Goal: Transaction & Acquisition: Purchase product/service

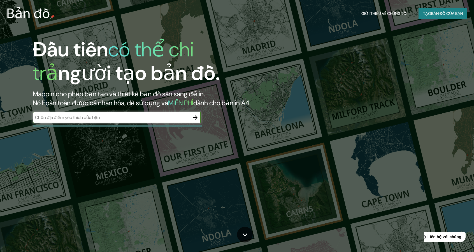
click at [114, 120] on input "text" at bounding box center [111, 117] width 157 height 6
type input "[GEOGRAPHIC_DATA]"
click at [194, 119] on icon "button" at bounding box center [195, 117] width 7 height 7
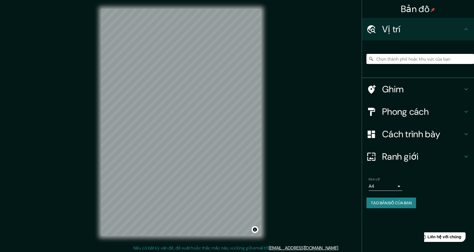
click at [382, 59] on input "Chọn thành phố hoặc khu vực của bạn" at bounding box center [421, 59] width 108 height 10
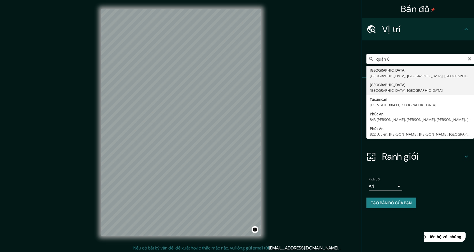
type input "[GEOGRAPHIC_DATA], [GEOGRAPHIC_DATA]"
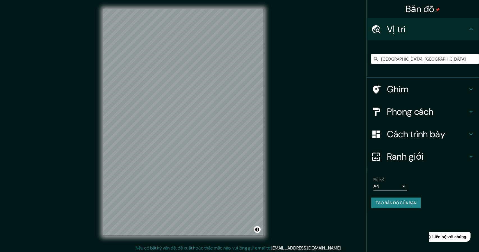
click at [398, 185] on body "Bản đồ Vị trí [GEOGRAPHIC_DATA], [GEOGRAPHIC_DATA] [GEOGRAPHIC_DATA] cách Cách …" at bounding box center [239, 126] width 479 height 252
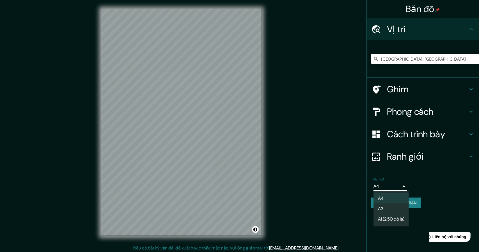
click at [353, 171] on div at bounding box center [239, 126] width 479 height 252
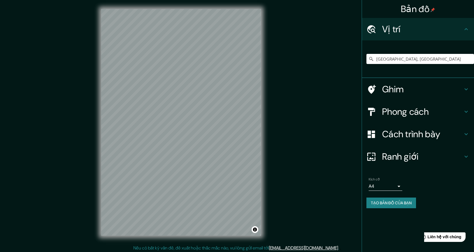
click at [471, 109] on div "Phong cách" at bounding box center [418, 111] width 112 height 22
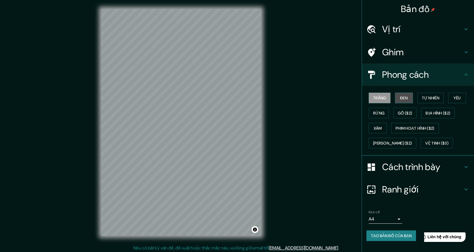
click at [409, 98] on button "Đen" at bounding box center [404, 98] width 18 height 11
click at [428, 98] on font "Tự nhiên" at bounding box center [430, 97] width 17 height 5
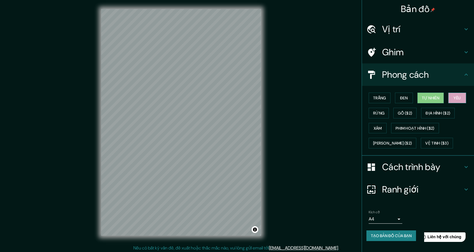
click at [450, 98] on button "Yêu" at bounding box center [458, 98] width 18 height 11
click at [451, 106] on div "Trắng Đen Tự nhiên Yêu Rừng Gỗ ($2) Địa hình ($2) Xám Phim hoạt hình ($2) Xanh …" at bounding box center [421, 120] width 108 height 60
click at [450, 109] on font "Địa hình ($2)" at bounding box center [438, 112] width 25 height 7
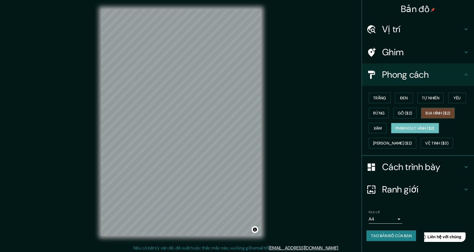
click at [435, 126] on font "Phim hoạt hình ($2)" at bounding box center [415, 128] width 39 height 5
click at [434, 115] on font "Địa hình ($2)" at bounding box center [438, 112] width 25 height 5
click at [419, 130] on font "Phim hoạt hình ($2)" at bounding box center [415, 128] width 39 height 5
click at [428, 118] on div "Trắng Đen Tự nhiên Yêu Rừng Gỗ ($2) Địa hình ($2) Xám Phim hoạt hình ($2) Xanh …" at bounding box center [421, 120] width 108 height 60
click at [430, 116] on font "Địa hình ($2)" at bounding box center [438, 112] width 25 height 7
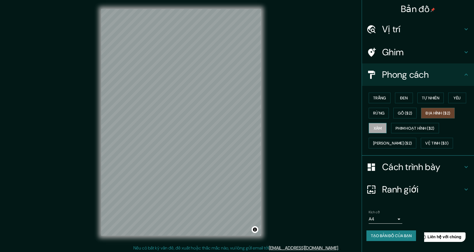
click at [377, 126] on font "Xám" at bounding box center [378, 128] width 8 height 5
click at [426, 141] on font "Vệ tinh ($3)" at bounding box center [437, 143] width 23 height 5
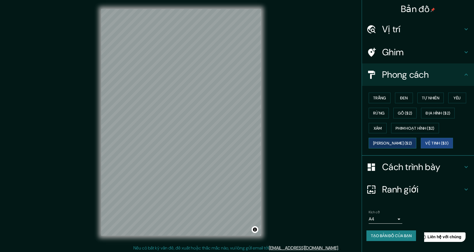
click at [397, 141] on font "[PERSON_NAME] ($2)" at bounding box center [392, 143] width 39 height 5
click at [443, 112] on font "Địa hình ($2)" at bounding box center [438, 112] width 25 height 5
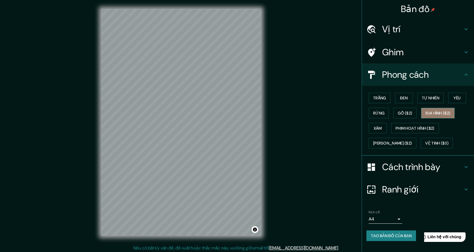
click at [436, 114] on font "Địa hình ($2)" at bounding box center [438, 112] width 25 height 5
click at [380, 99] on font "Trắng" at bounding box center [379, 97] width 13 height 5
click at [454, 110] on button "Địa hình ($2)" at bounding box center [438, 113] width 34 height 11
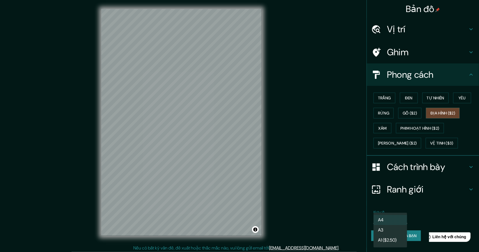
click at [399, 218] on body "Bản đồ Vị trí [GEOGRAPHIC_DATA], [GEOGRAPHIC_DATA] [GEOGRAPHIC_DATA] cách Trắng…" at bounding box center [239, 126] width 479 height 252
click at [396, 228] on li "A3" at bounding box center [390, 230] width 35 height 10
type input "a4"
click at [386, 217] on body "Bản đồ Vị trí [GEOGRAPHIC_DATA], [GEOGRAPHIC_DATA] [GEOGRAPHIC_DATA] cách Trắng…" at bounding box center [239, 126] width 479 height 252
click at [420, 208] on div at bounding box center [239, 126] width 479 height 252
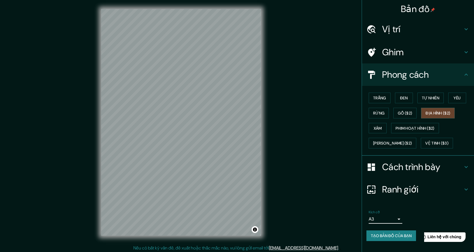
click at [415, 165] on font "Cách trình bày" at bounding box center [411, 167] width 58 height 12
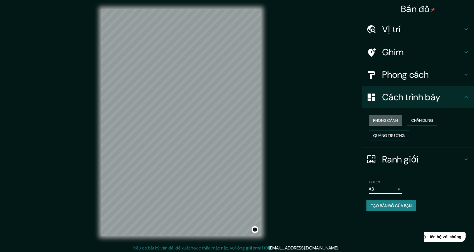
click at [395, 122] on font "Phong cảnh" at bounding box center [385, 120] width 25 height 5
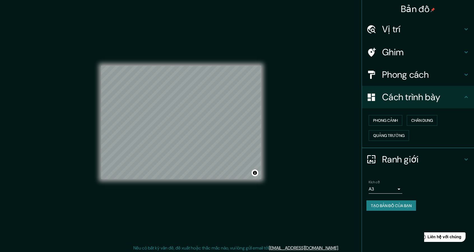
click at [284, 161] on div "Bản đồ Vị trí [GEOGRAPHIC_DATA], [GEOGRAPHIC_DATA] [GEOGRAPHIC_DATA] cách Cách …" at bounding box center [237, 126] width 474 height 253
click at [442, 30] on h4 "Vị trí" at bounding box center [422, 29] width 81 height 11
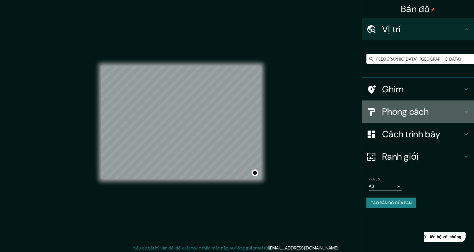
click at [433, 108] on h4 "Phong cách" at bounding box center [422, 111] width 81 height 11
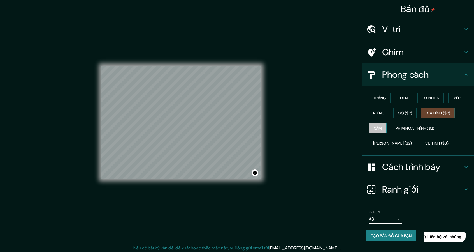
click at [381, 127] on font "Xám" at bounding box center [378, 128] width 8 height 5
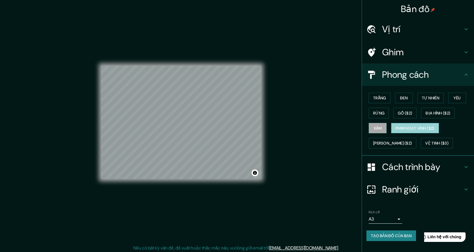
click at [409, 124] on font "Phim hoạt hình ($2)" at bounding box center [415, 127] width 39 height 7
click at [392, 125] on button "Phim hoạt hình ($2)" at bounding box center [415, 128] width 48 height 11
click at [382, 126] on font "Xám" at bounding box center [378, 128] width 8 height 5
click at [197, 183] on div "© Mapbox © OpenStreetMap Improve this map" at bounding box center [181, 122] width 160 height 227
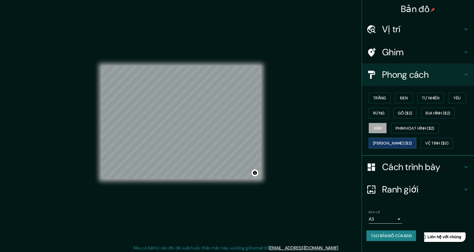
click at [391, 138] on button "[PERSON_NAME] ($2)" at bounding box center [393, 143] width 48 height 11
click at [413, 130] on font "Phim hoạt hình ($2)" at bounding box center [415, 127] width 39 height 7
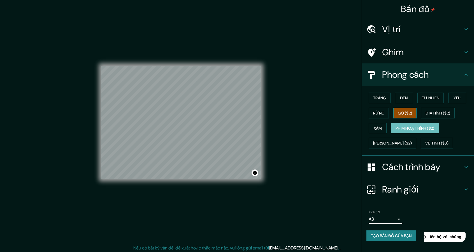
click at [408, 114] on font "Gỗ ($2)" at bounding box center [405, 112] width 14 height 5
click at [383, 113] on font "Rừng" at bounding box center [378, 112] width 11 height 5
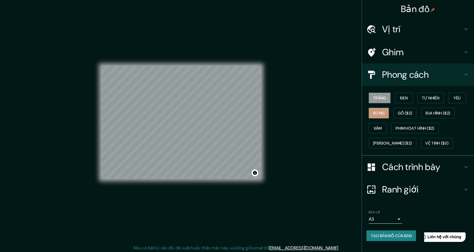
click at [383, 101] on font "Trắng" at bounding box center [379, 97] width 13 height 7
click at [398, 110] on font "Gỗ ($2)" at bounding box center [405, 112] width 14 height 5
click at [392, 110] on div "Trắng Đen Tự nhiên Yêu Rừng Gỗ ($2) Địa hình ($2) Xám Phim hoạt hình ($2) Xanh …" at bounding box center [421, 120] width 108 height 60
click at [391, 111] on div "Trắng Đen Tự nhiên Yêu Rừng Gỗ ($2) Địa hình ($2) Xám Phim hoạt hình ($2) Xanh …" at bounding box center [421, 120] width 108 height 60
click at [388, 112] on button "Rừng" at bounding box center [379, 113] width 20 height 11
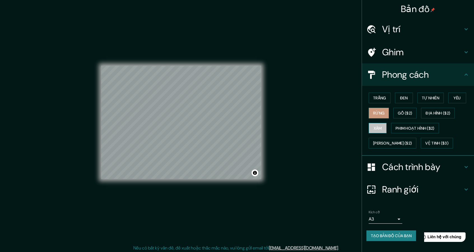
click at [375, 128] on font "Xám" at bounding box center [378, 128] width 8 height 5
click at [402, 127] on font "Phim hoạt hình ($2)" at bounding box center [415, 128] width 39 height 5
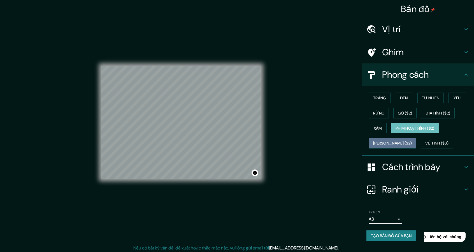
click at [396, 141] on font "[PERSON_NAME] ($2)" at bounding box center [392, 143] width 39 height 5
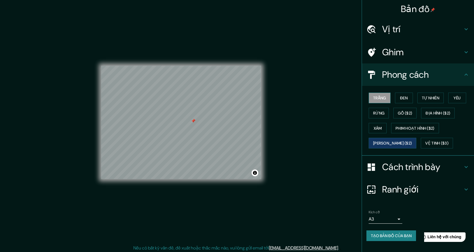
click at [383, 94] on font "Trắng" at bounding box center [379, 97] width 13 height 7
click at [397, 114] on button "Gỗ ($2)" at bounding box center [405, 113] width 23 height 11
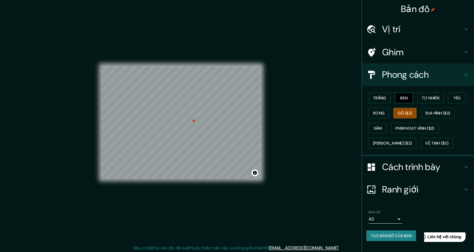
click at [403, 100] on font "Đen" at bounding box center [404, 97] width 8 height 5
click at [403, 111] on font "Gỗ ($2)" at bounding box center [405, 112] width 14 height 5
click at [407, 101] on button "Đen" at bounding box center [404, 98] width 18 height 11
click at [438, 101] on font "Tự nhiên" at bounding box center [430, 97] width 17 height 7
click at [452, 98] on button "Yêu" at bounding box center [458, 98] width 18 height 11
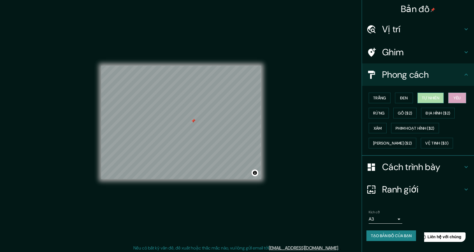
click at [436, 95] on font "Tự nhiên" at bounding box center [430, 97] width 17 height 5
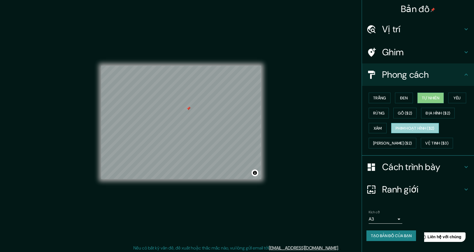
click at [424, 129] on font "Phim hoạt hình ($2)" at bounding box center [415, 128] width 39 height 5
click at [428, 141] on font "Vệ tinh ($3)" at bounding box center [437, 143] width 23 height 5
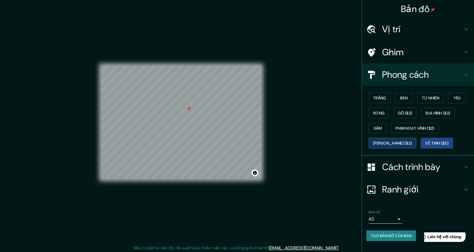
click at [395, 141] on font "[PERSON_NAME] ($2)" at bounding box center [392, 143] width 39 height 5
